Goal: Information Seeking & Learning: Learn about a topic

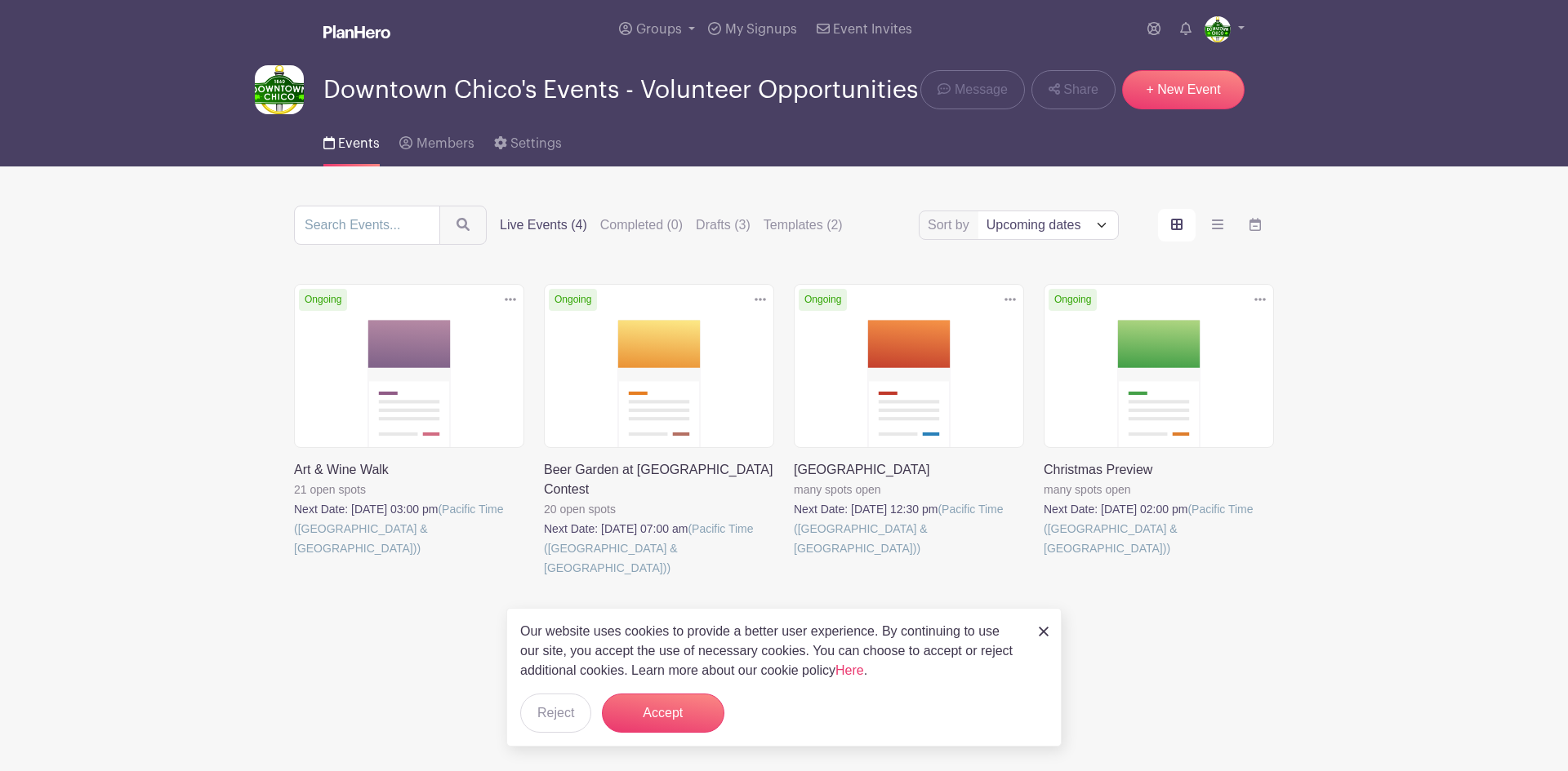
click at [294, 558] on link at bounding box center [294, 558] width 0 height 0
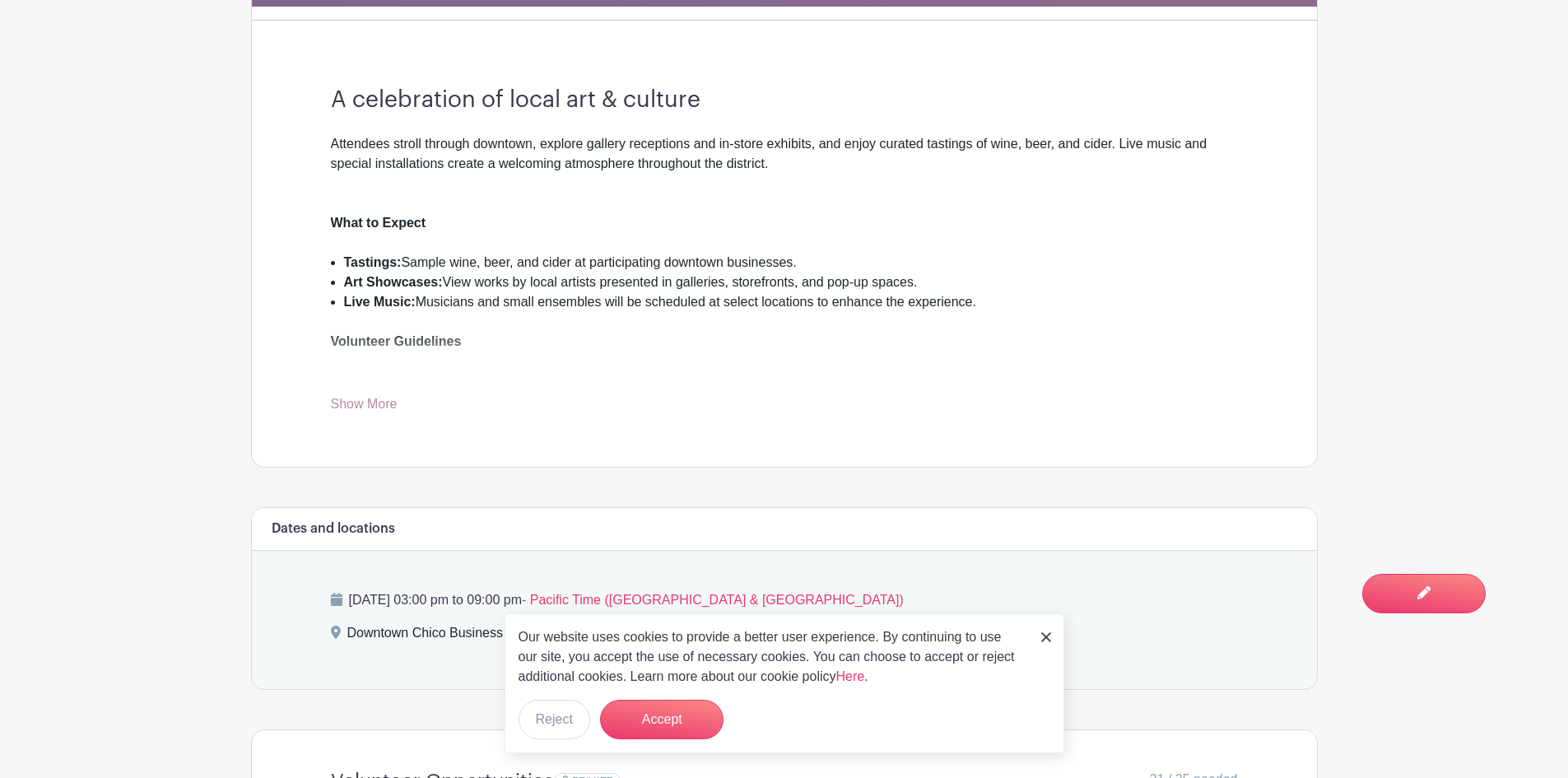
scroll to position [499, 0]
click at [358, 407] on link "Show More" at bounding box center [365, 406] width 67 height 21
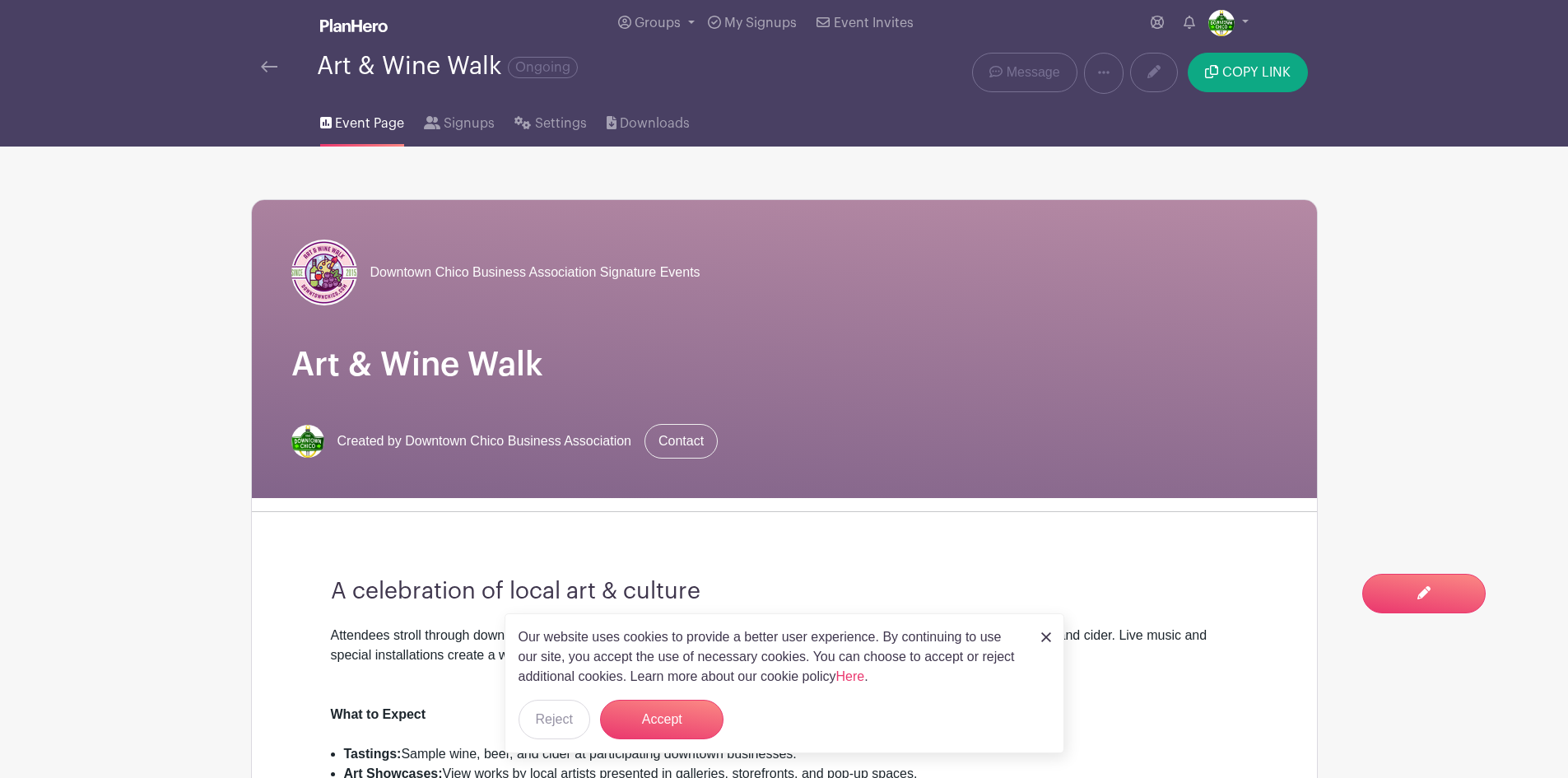
scroll to position [5, 0]
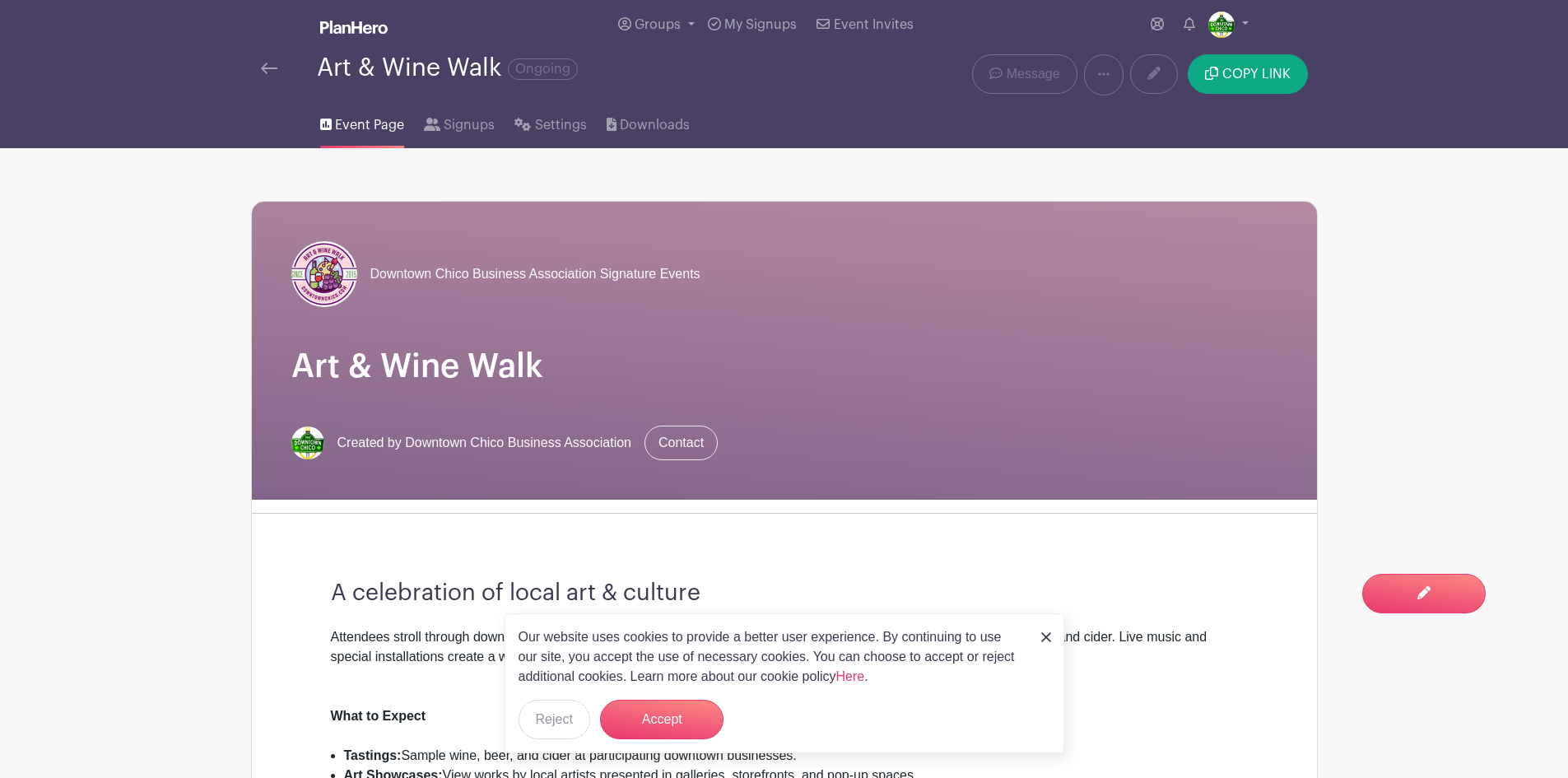
click at [265, 62] on link at bounding box center [269, 68] width 16 height 20
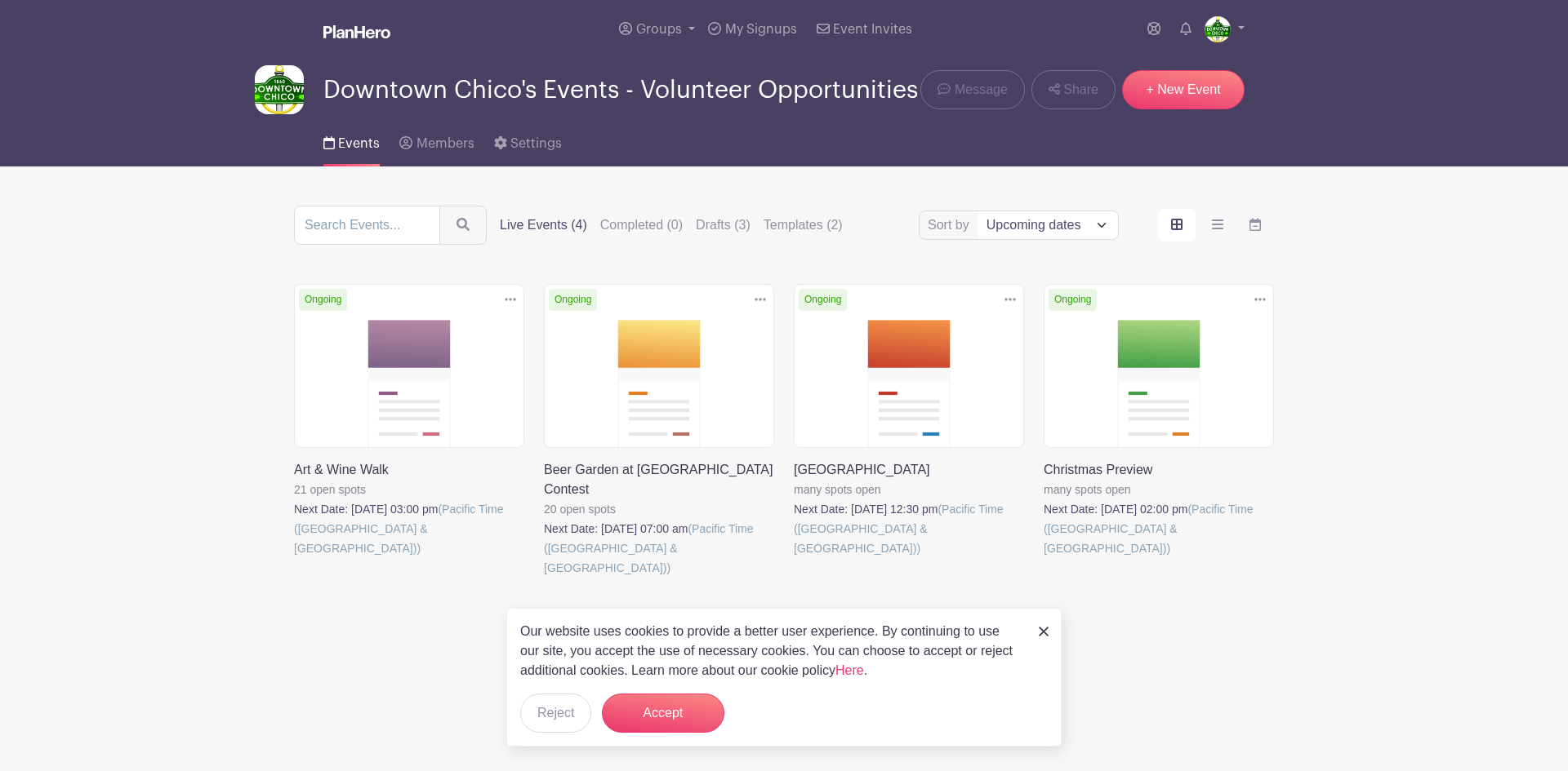
click at [1045, 632] on img at bounding box center [1044, 632] width 10 height 10
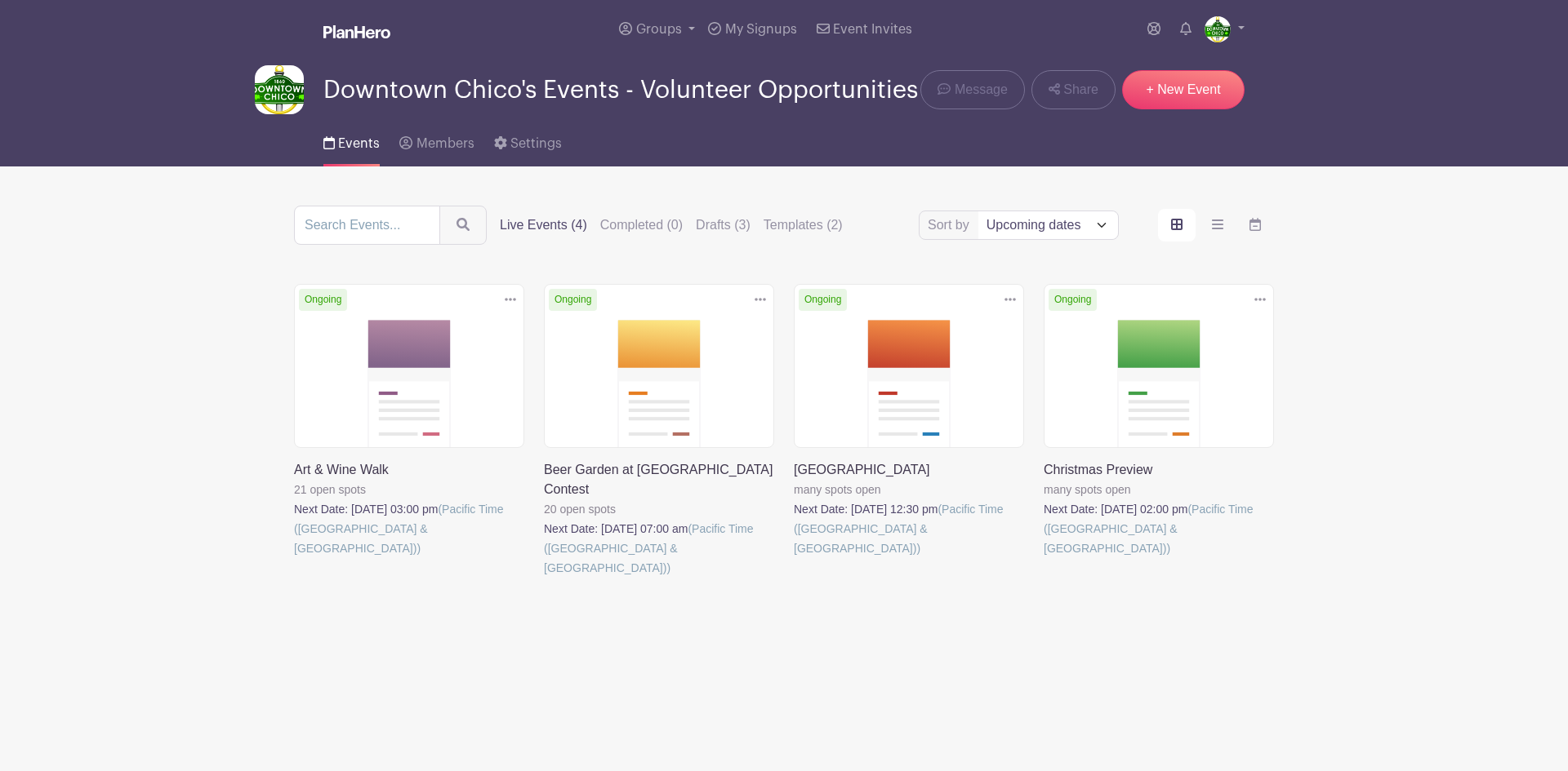
click at [544, 578] on link at bounding box center [544, 578] width 0 height 0
